Goal: Task Accomplishment & Management: Manage account settings

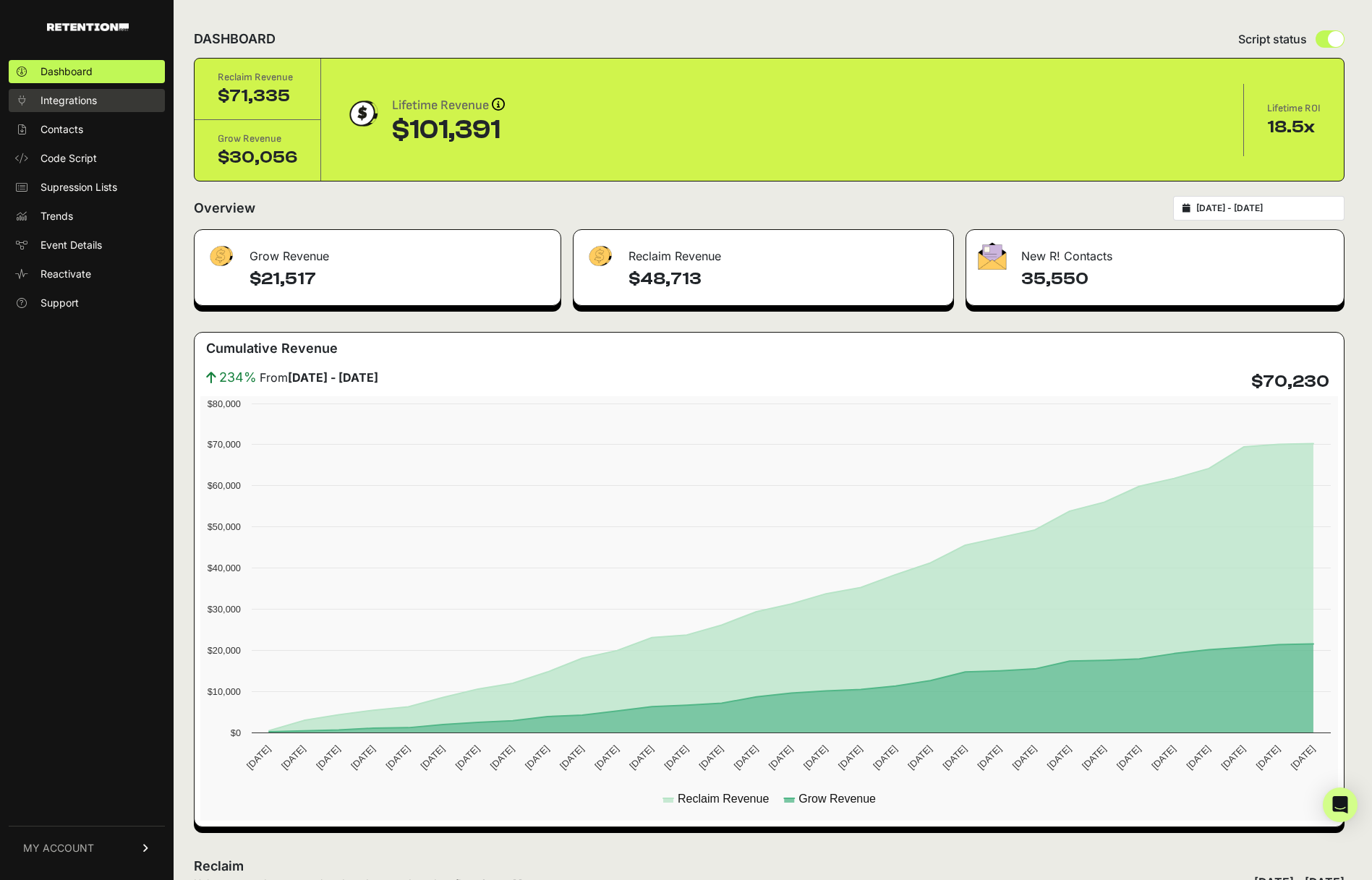
click at [76, 94] on span "Integrations" at bounding box center [68, 100] width 56 height 14
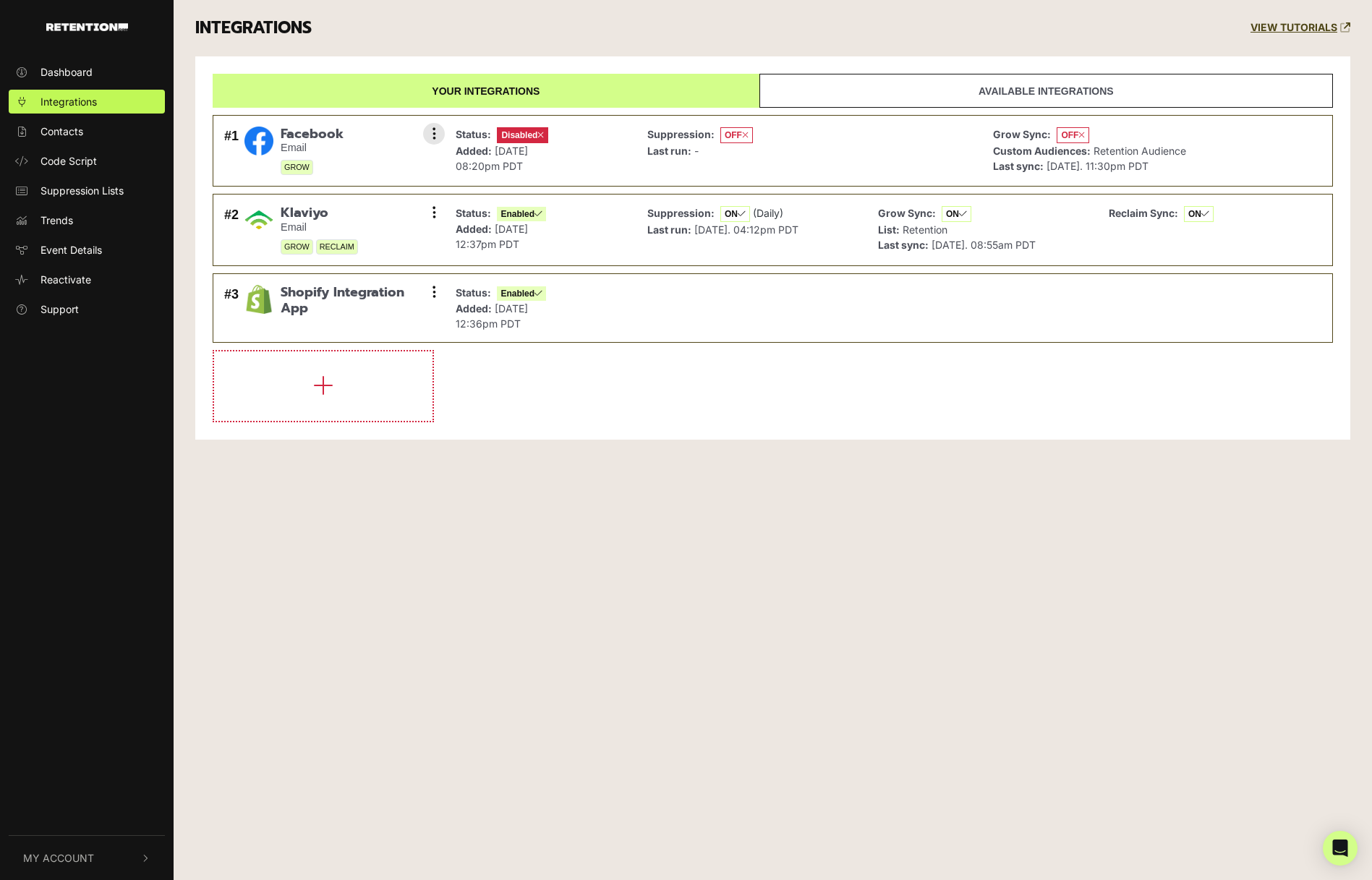
click at [1039, 137] on strong "Grow Sync:" at bounding box center [1022, 134] width 58 height 12
drag, startPoint x: 486, startPoint y: 137, endPoint x: 469, endPoint y: 140, distance: 17.3
click at [476, 139] on strong "Status:" at bounding box center [473, 134] width 36 height 12
click at [445, 128] on li "#1 Facebook Email GROW Settings Sync History Enable Remove Status: Disabled Add…" at bounding box center [773, 150] width 1121 height 72
click at [435, 130] on icon at bounding box center [434, 134] width 4 height 14
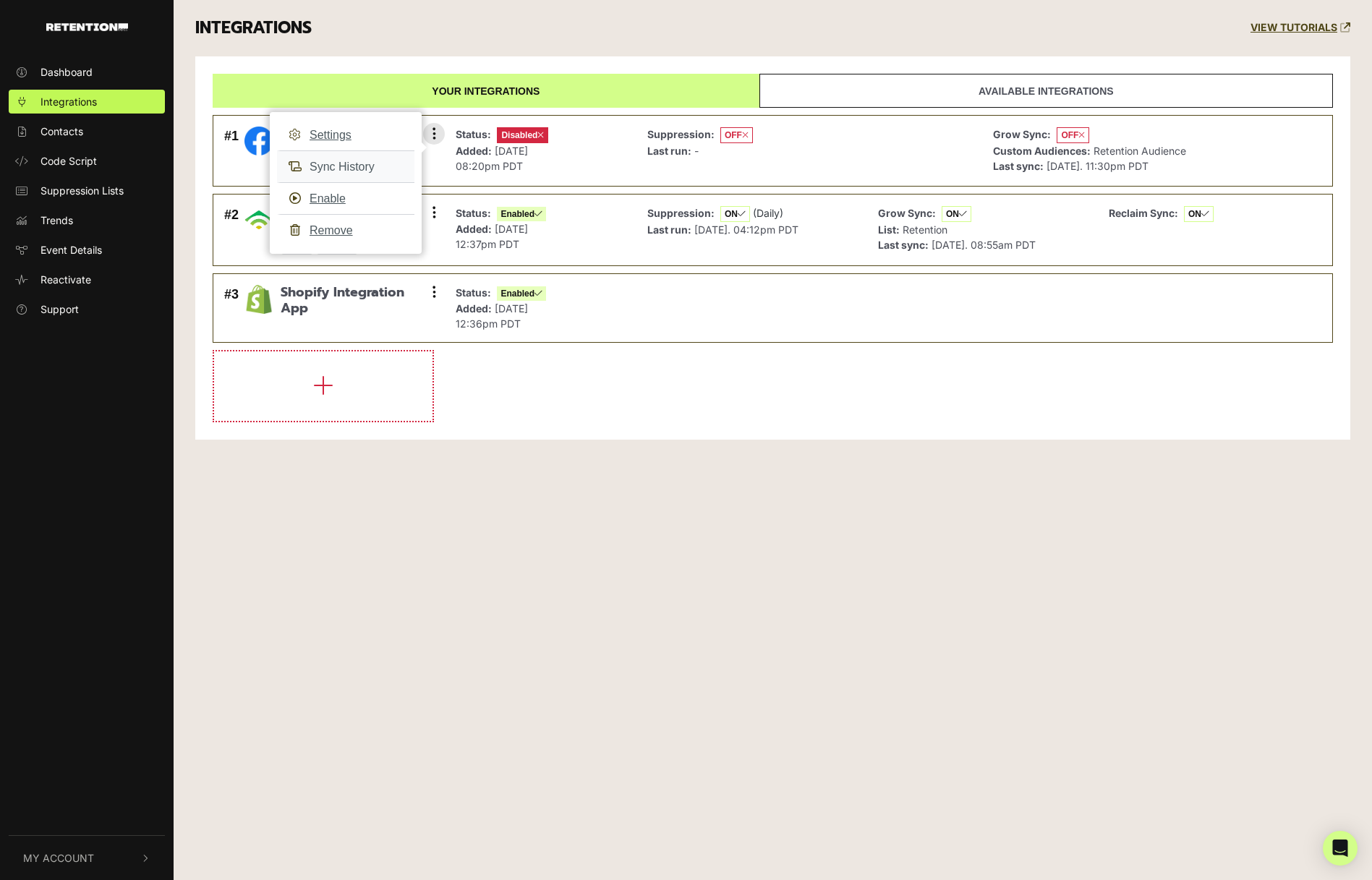
click at [339, 162] on link "Sync History" at bounding box center [346, 166] width 138 height 33
click at [432, 127] on icon at bounding box center [434, 134] width 4 height 14
click at [332, 191] on link "Enable" at bounding box center [346, 198] width 138 height 33
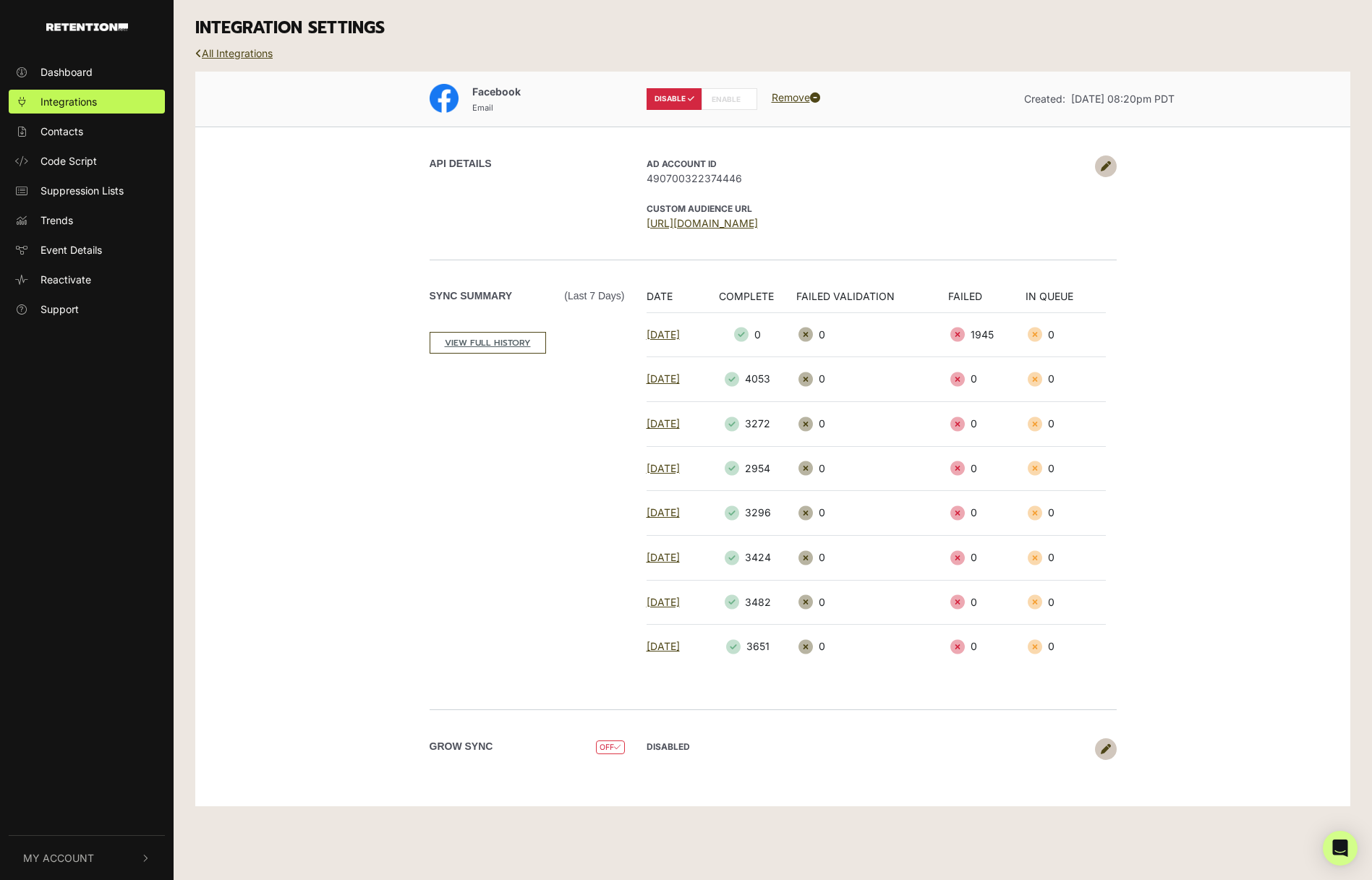
click at [729, 98] on label "ENABLE" at bounding box center [729, 99] width 55 height 22
click at [1210, 134] on div "Facebook Email DISABLE ENABLE Remove Created: Jul 17, 2025 08:20pm PDT API DETA…" at bounding box center [773, 438] width 1155 height 734
click at [1108, 746] on icon at bounding box center [1105, 749] width 10 height 10
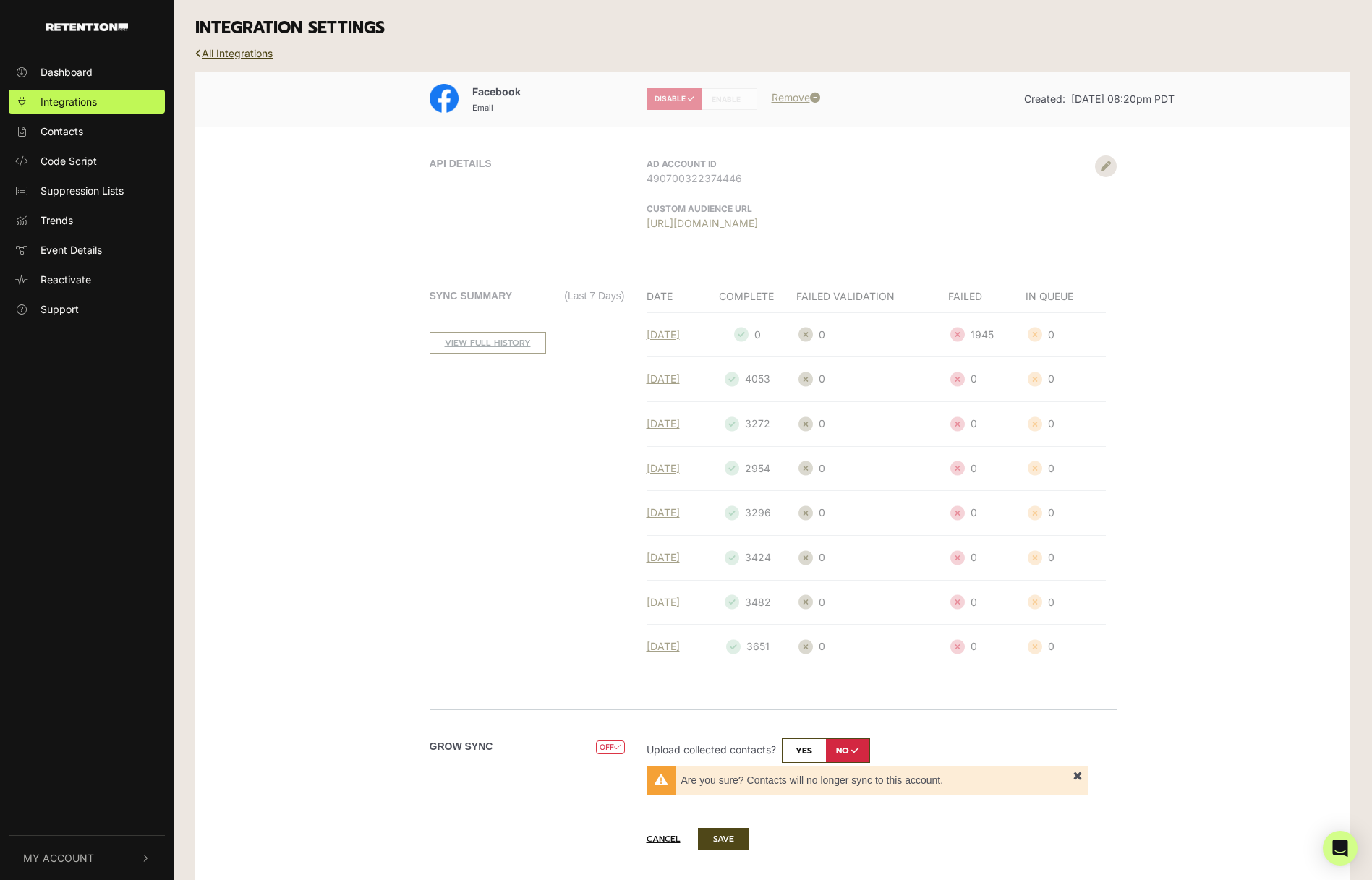
click at [802, 749] on input "checkbox" at bounding box center [826, 750] width 88 height 24
checkbox input "true"
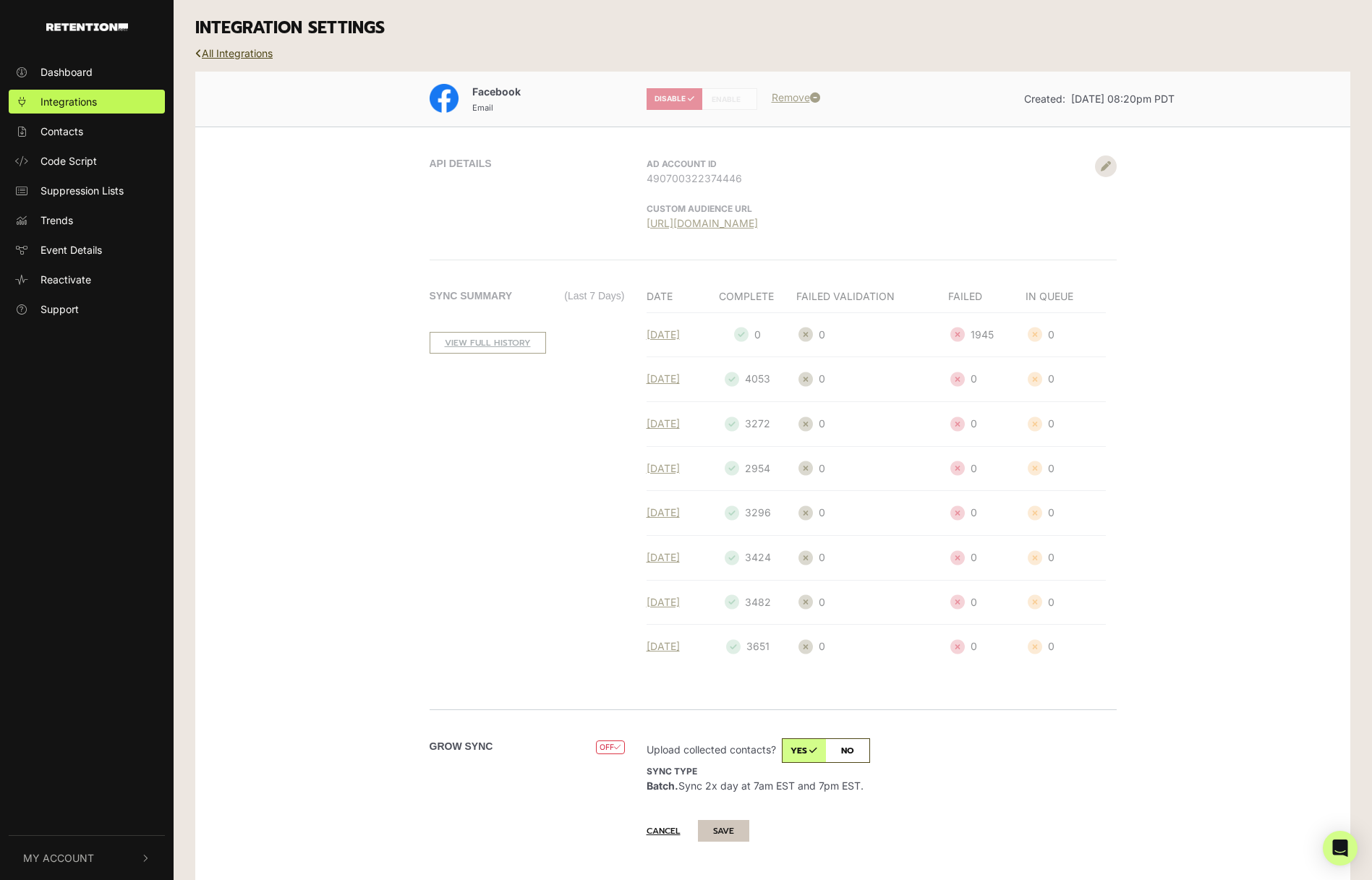
click at [721, 823] on button "SAVE" at bounding box center [724, 831] width 52 height 22
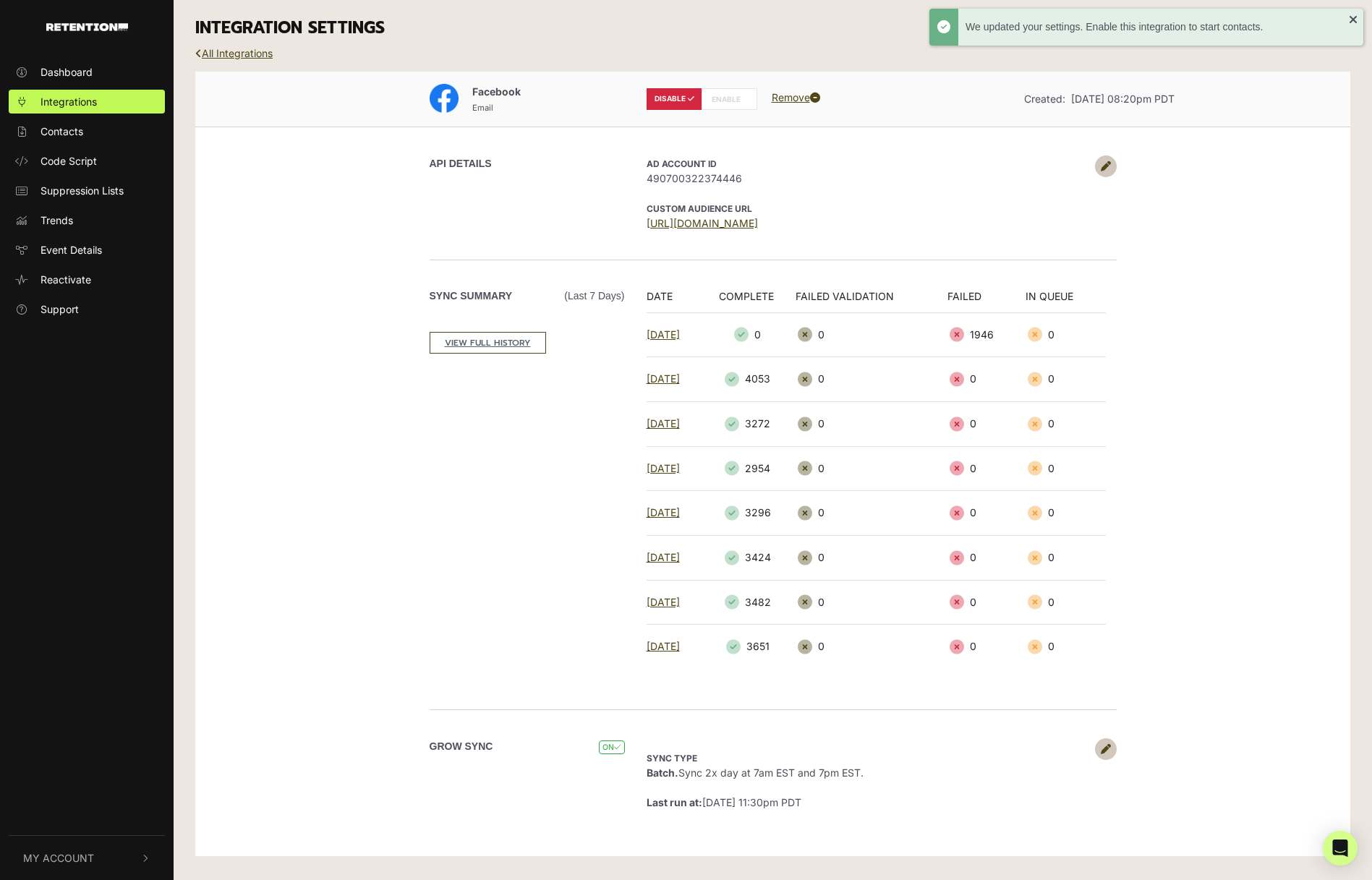
click at [732, 98] on label "ENABLE" at bounding box center [729, 99] width 55 height 22
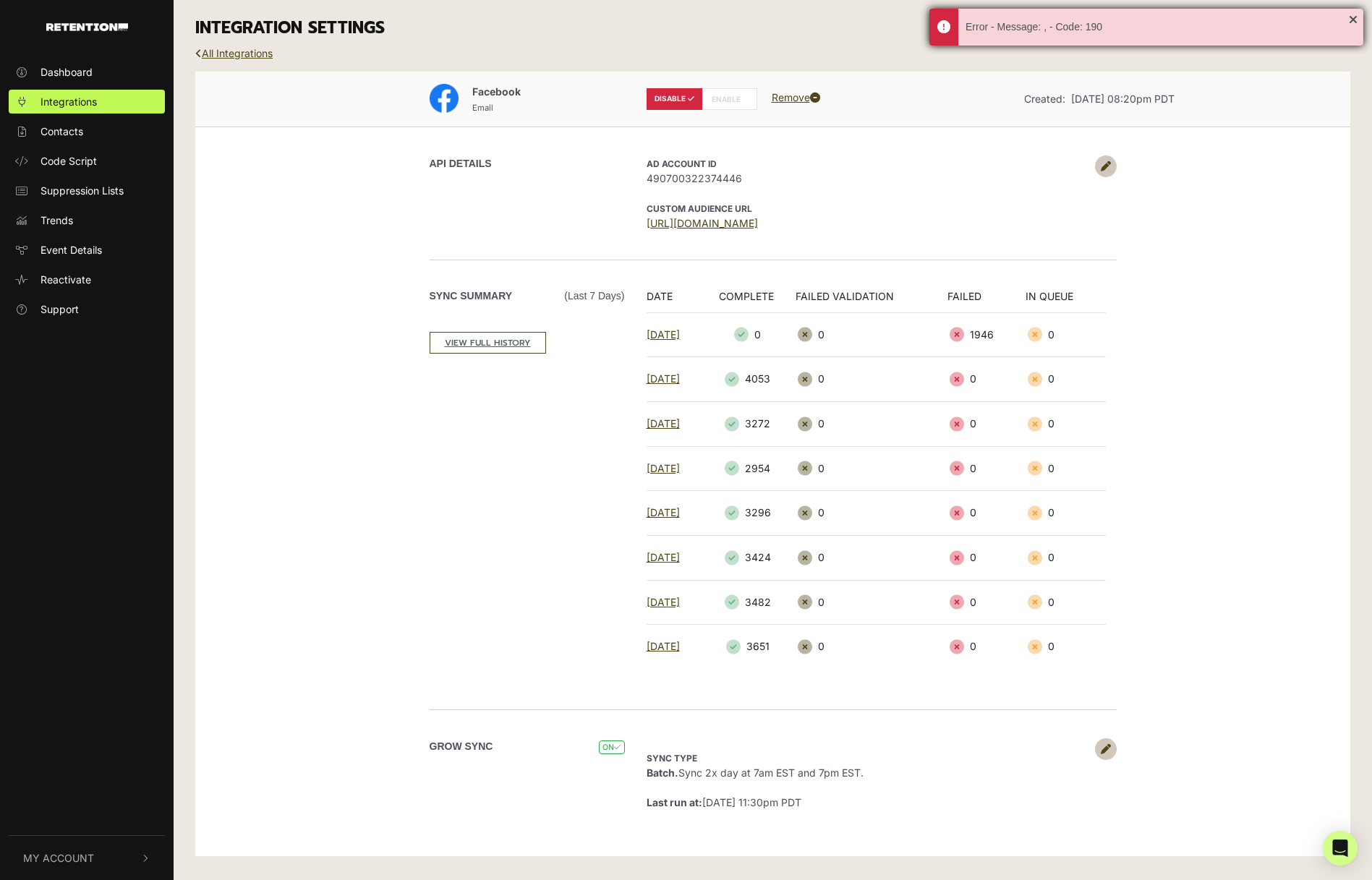
click at [1351, 19] on div "Error - Message: , - Code: 190" at bounding box center [1146, 27] width 434 height 37
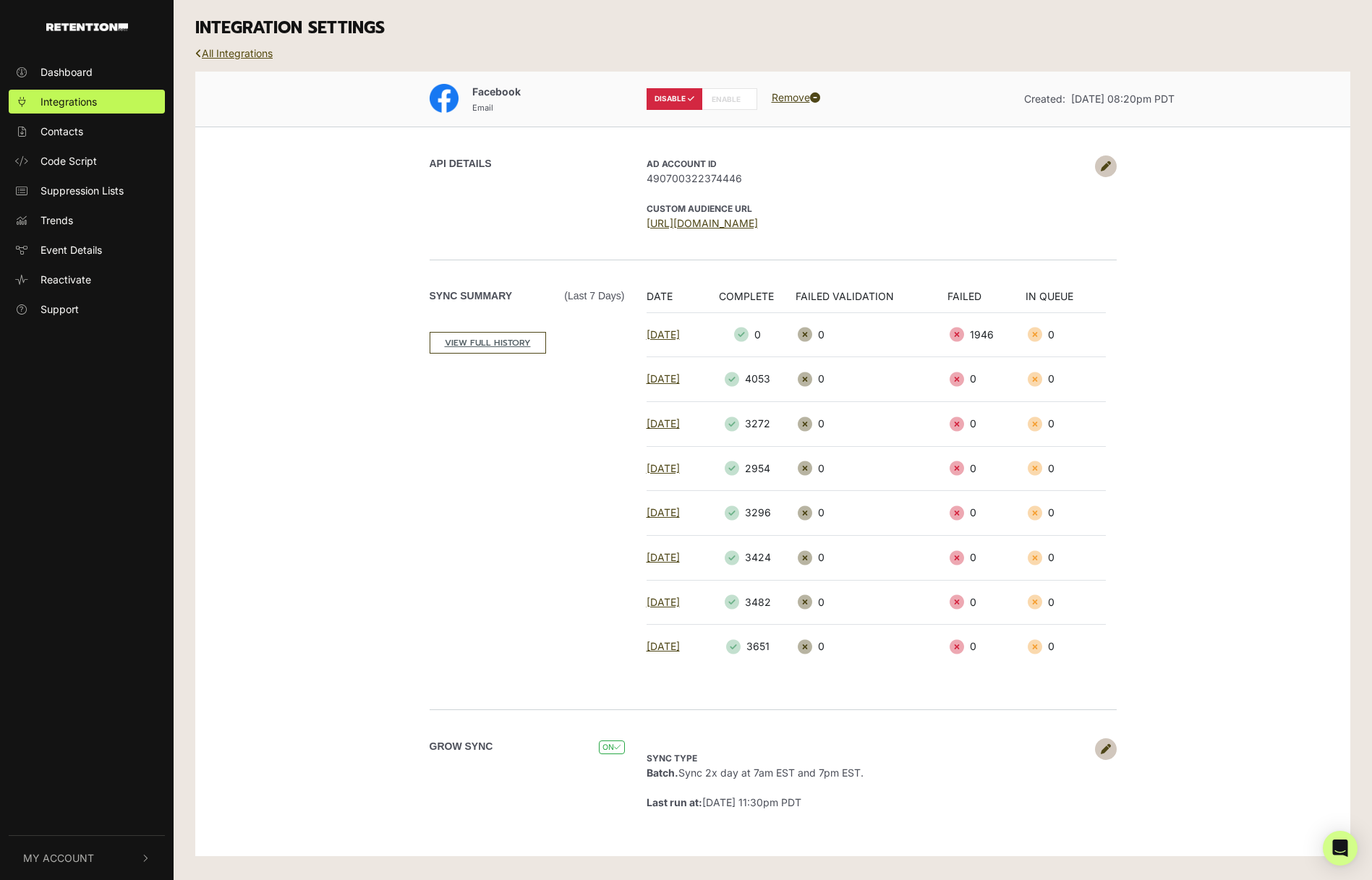
click at [257, 52] on link "All Integrations" at bounding box center [234, 53] width 77 height 12
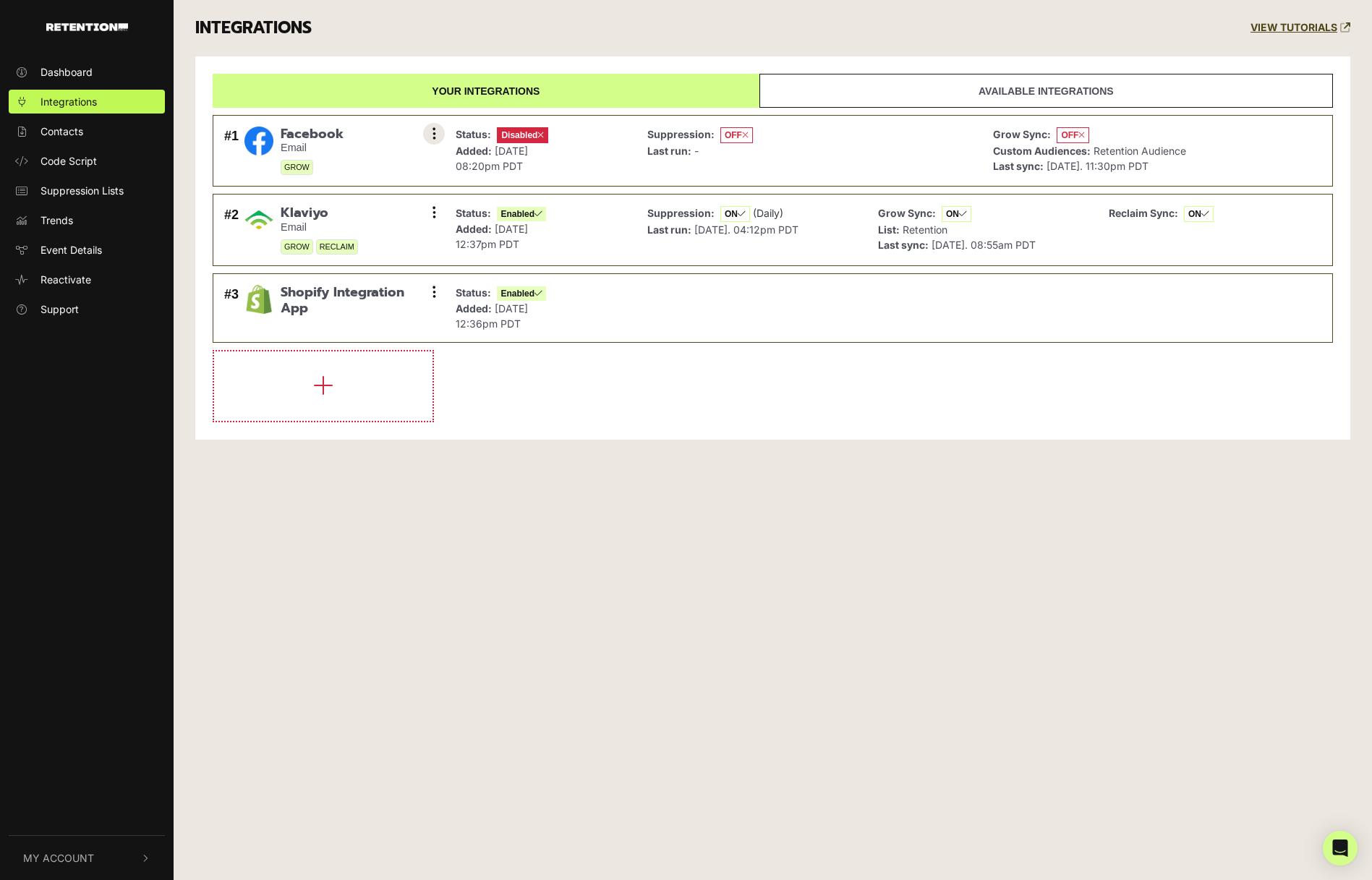
click at [425, 133] on button at bounding box center [434, 134] width 22 height 22
click at [337, 199] on link "Enable" at bounding box center [346, 198] width 138 height 33
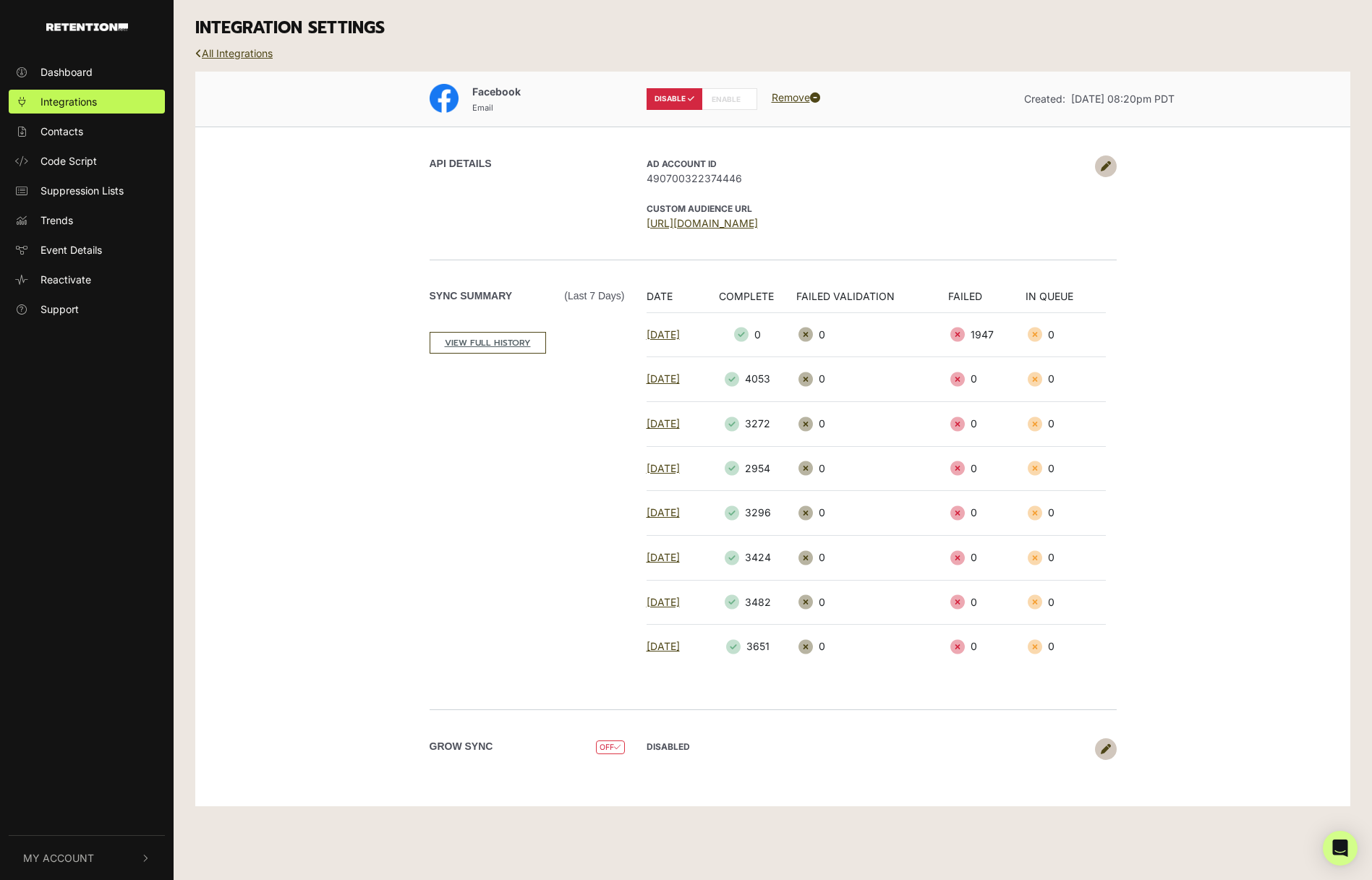
click at [682, 103] on label "DISABLE" at bounding box center [674, 99] width 55 height 22
click at [718, 96] on label "ENABLE" at bounding box center [729, 99] width 55 height 22
